Goal: Task Accomplishment & Management: Manage account settings

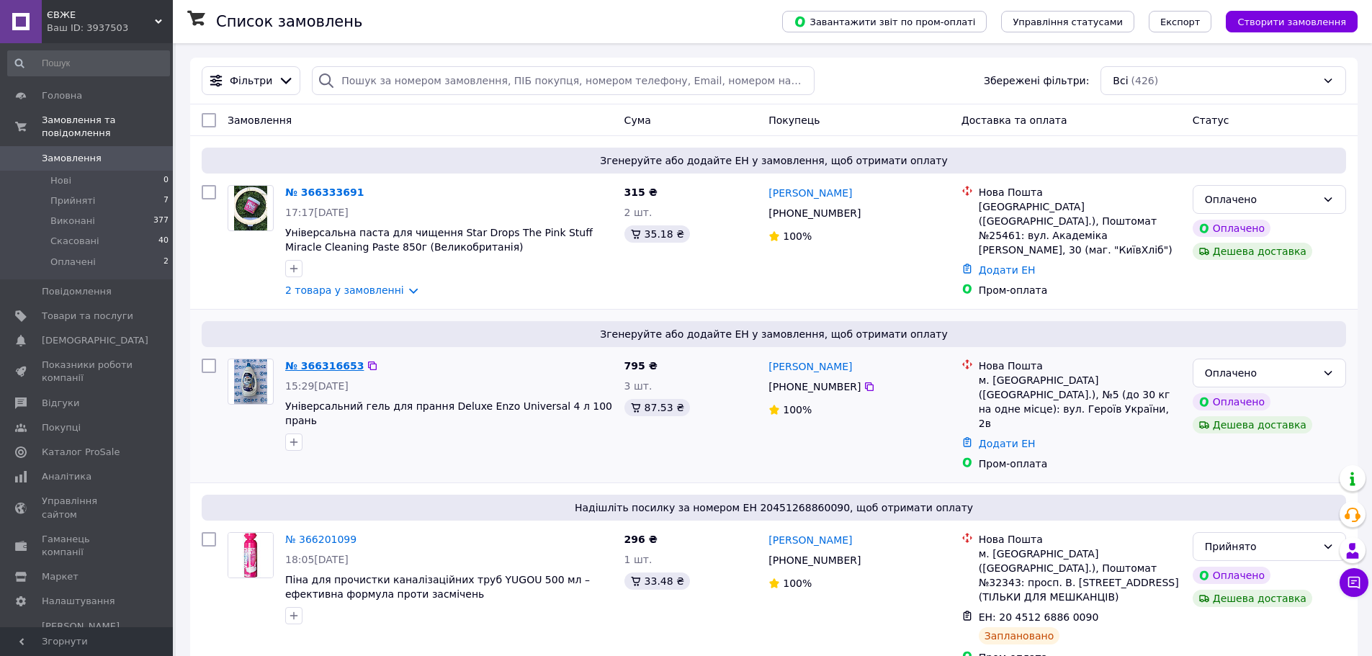
click at [320, 362] on link "№ 366316653" at bounding box center [324, 366] width 79 height 12
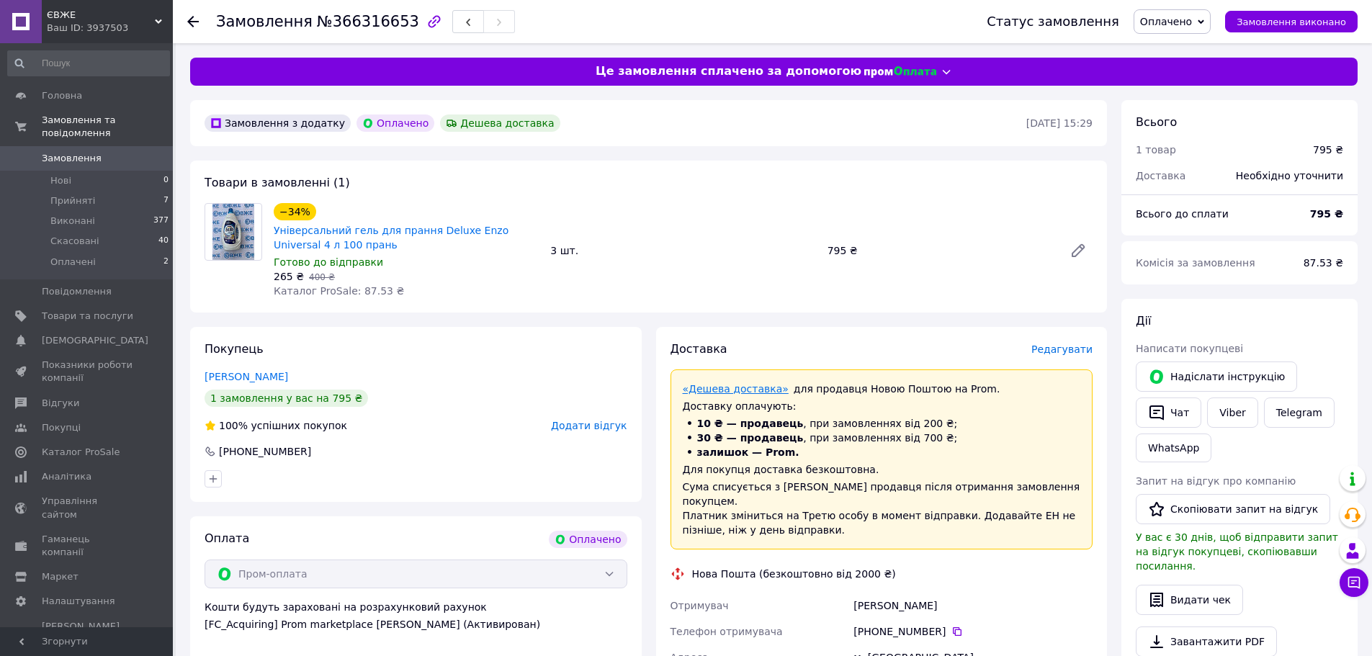
click at [758, 390] on link "«Дешева доставка»" at bounding box center [736, 389] width 106 height 12
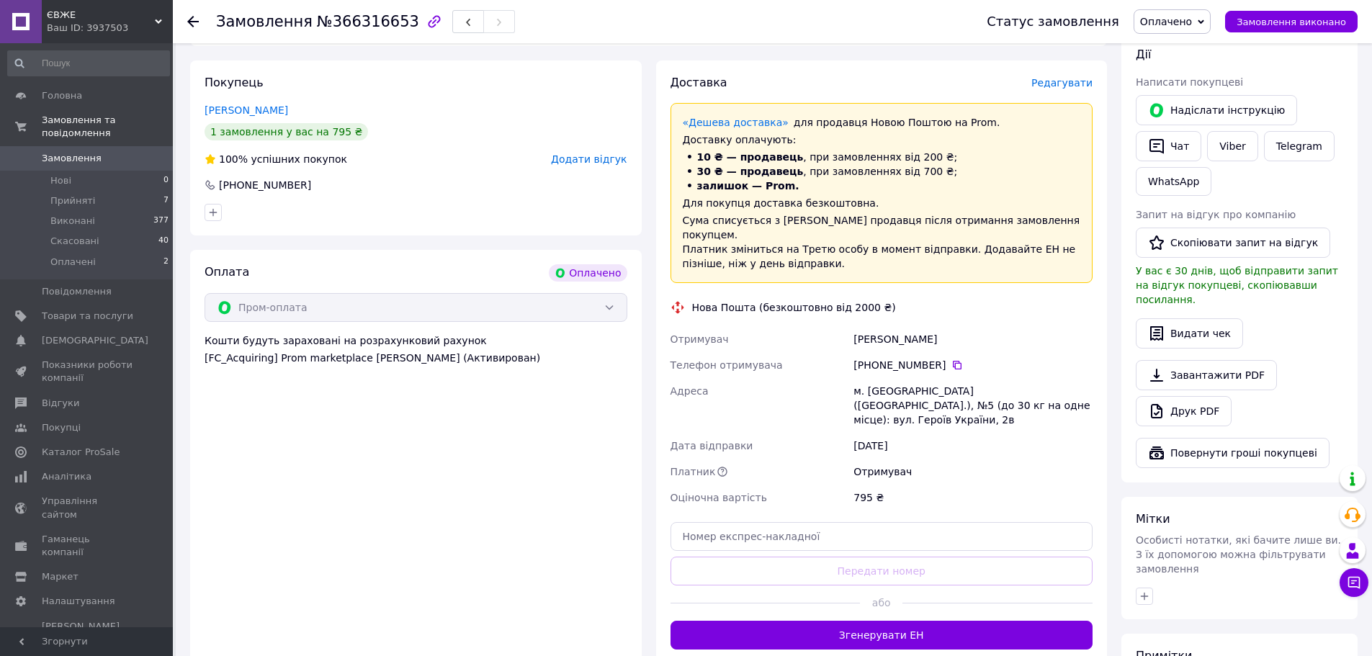
scroll to position [360, 0]
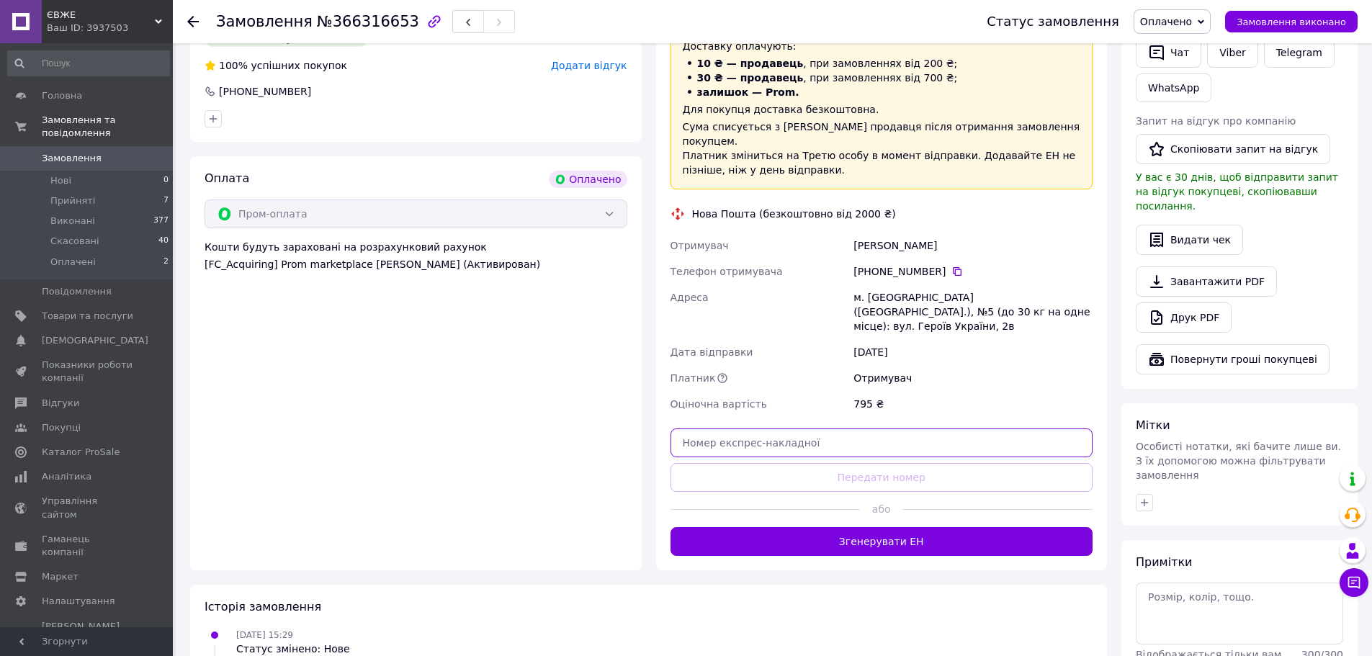
click at [820, 429] on input "text" at bounding box center [882, 443] width 423 height 29
paste input "20451269236823"
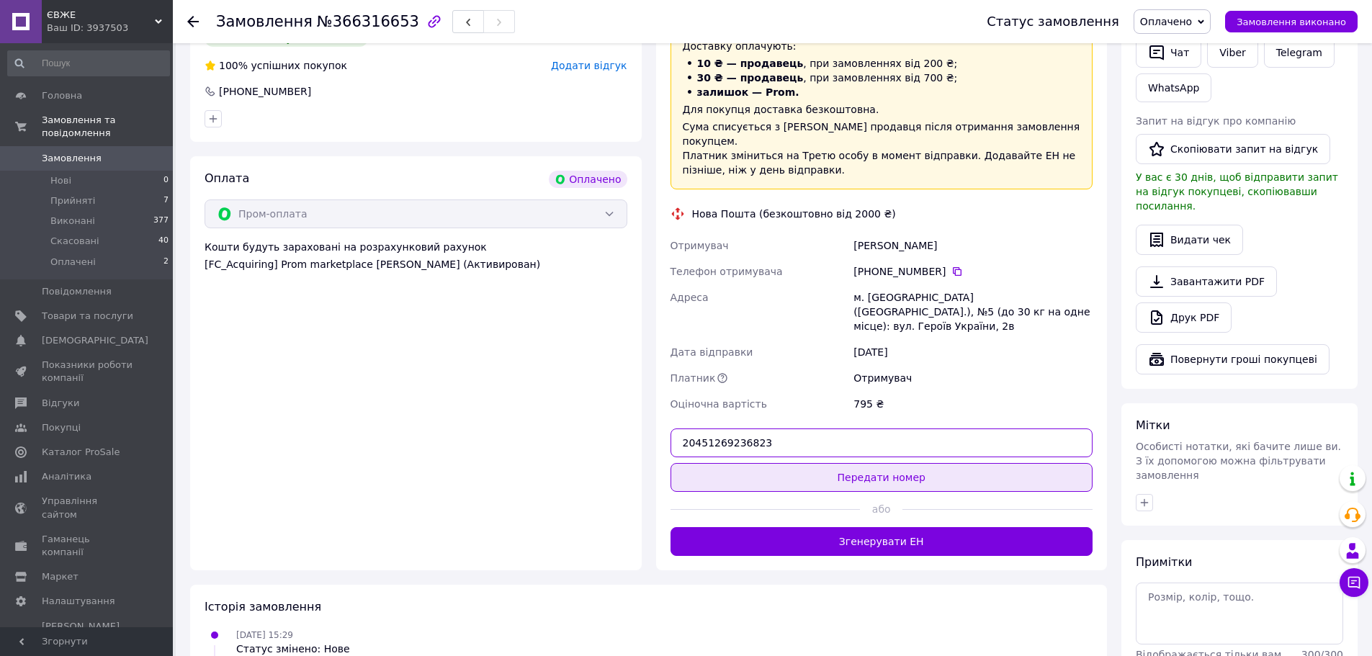
type input "20451269236823"
click at [902, 463] on button "Передати номер" at bounding box center [882, 477] width 423 height 29
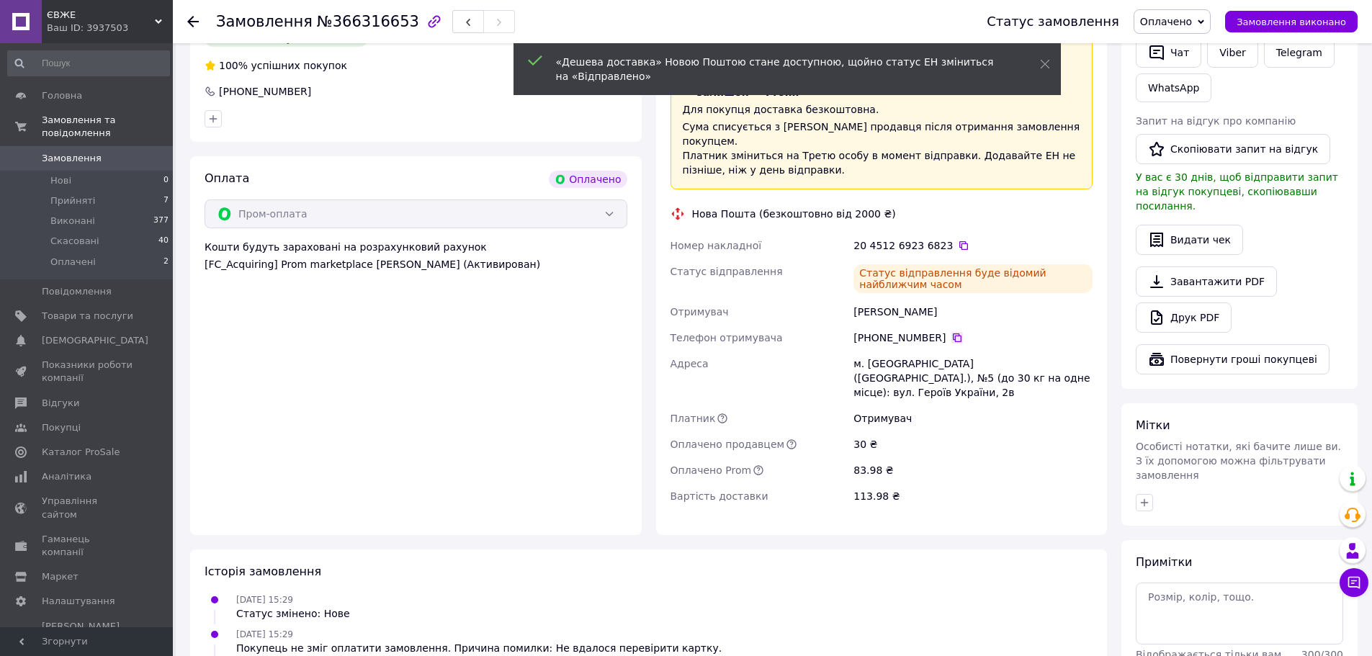
click at [951, 332] on icon at bounding box center [957, 338] width 12 height 12
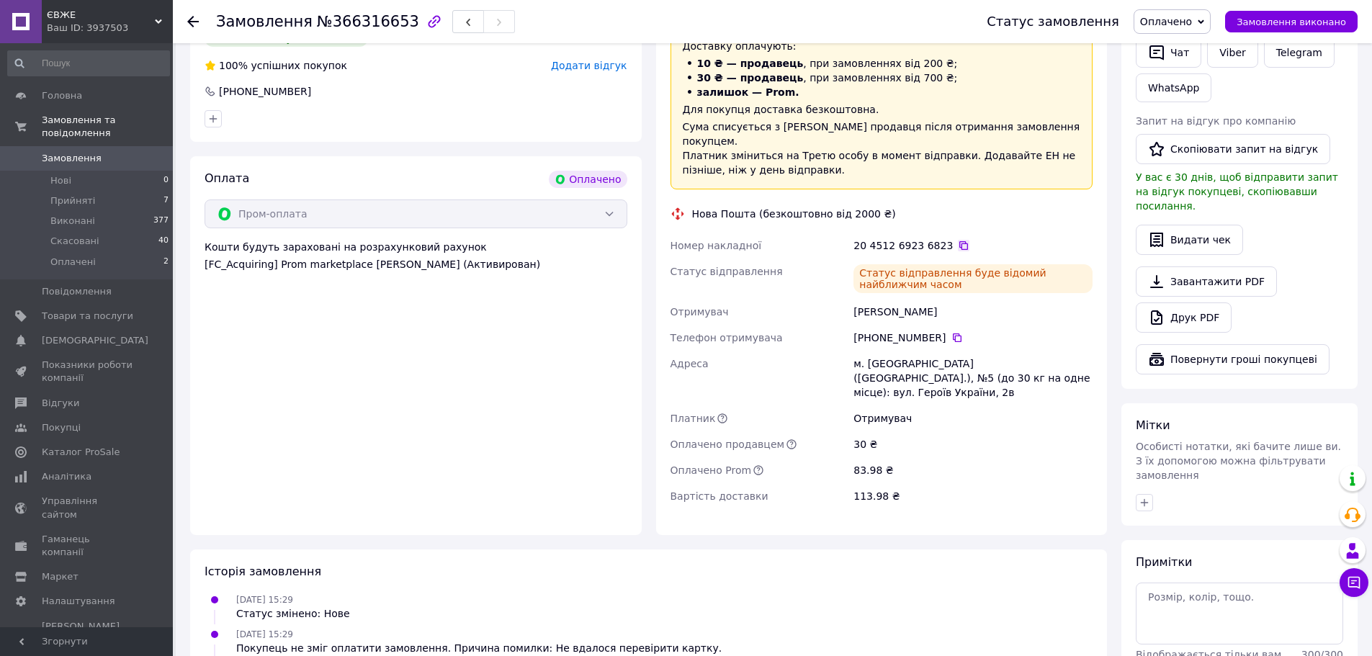
click at [958, 240] on icon at bounding box center [964, 246] width 12 height 12
click at [1183, 27] on span "Оплачено" at bounding box center [1166, 22] width 52 height 12
click at [1183, 50] on li "Прийнято" at bounding box center [1172, 51] width 76 height 22
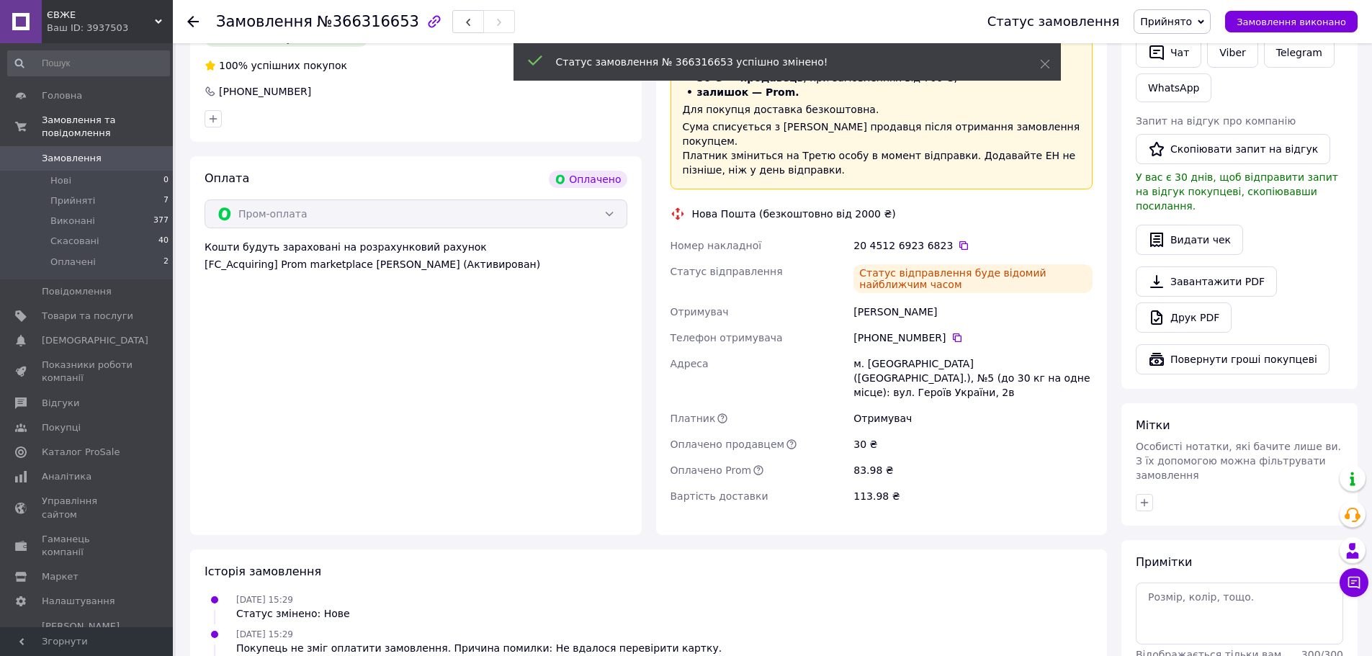
click at [190, 19] on use at bounding box center [193, 22] width 12 height 12
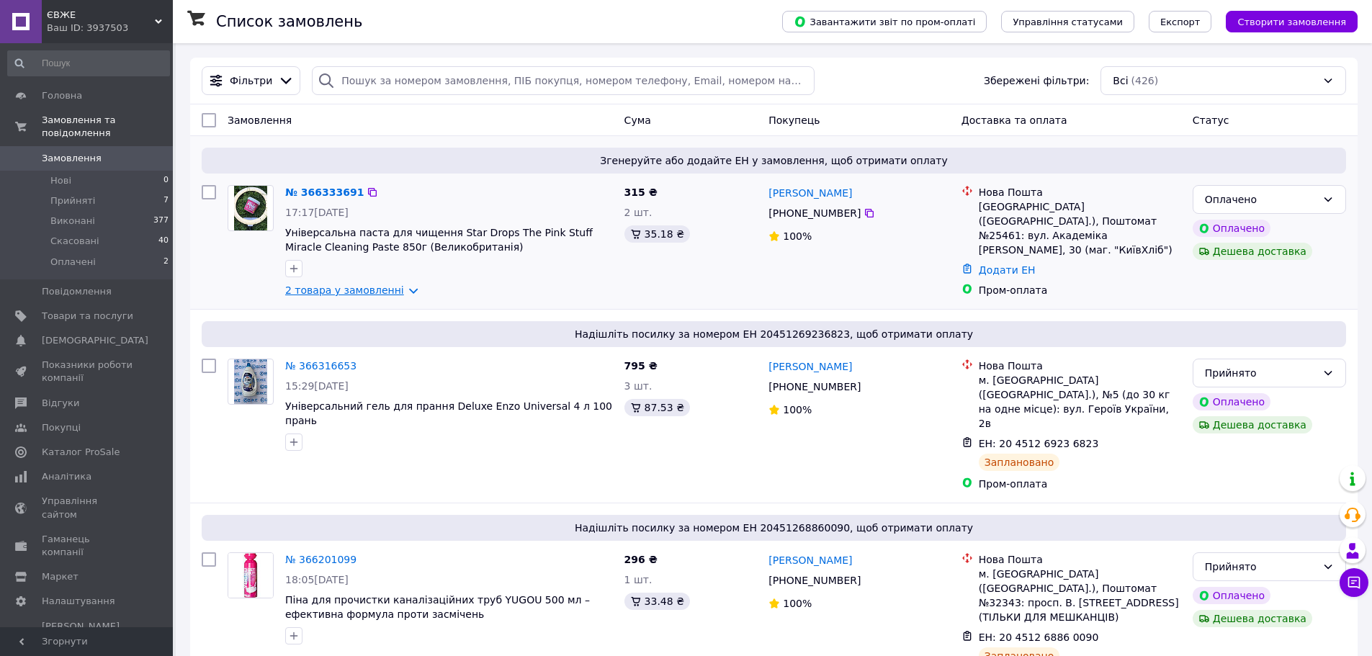
click at [387, 294] on link "2 товара у замовленні" at bounding box center [344, 290] width 119 height 12
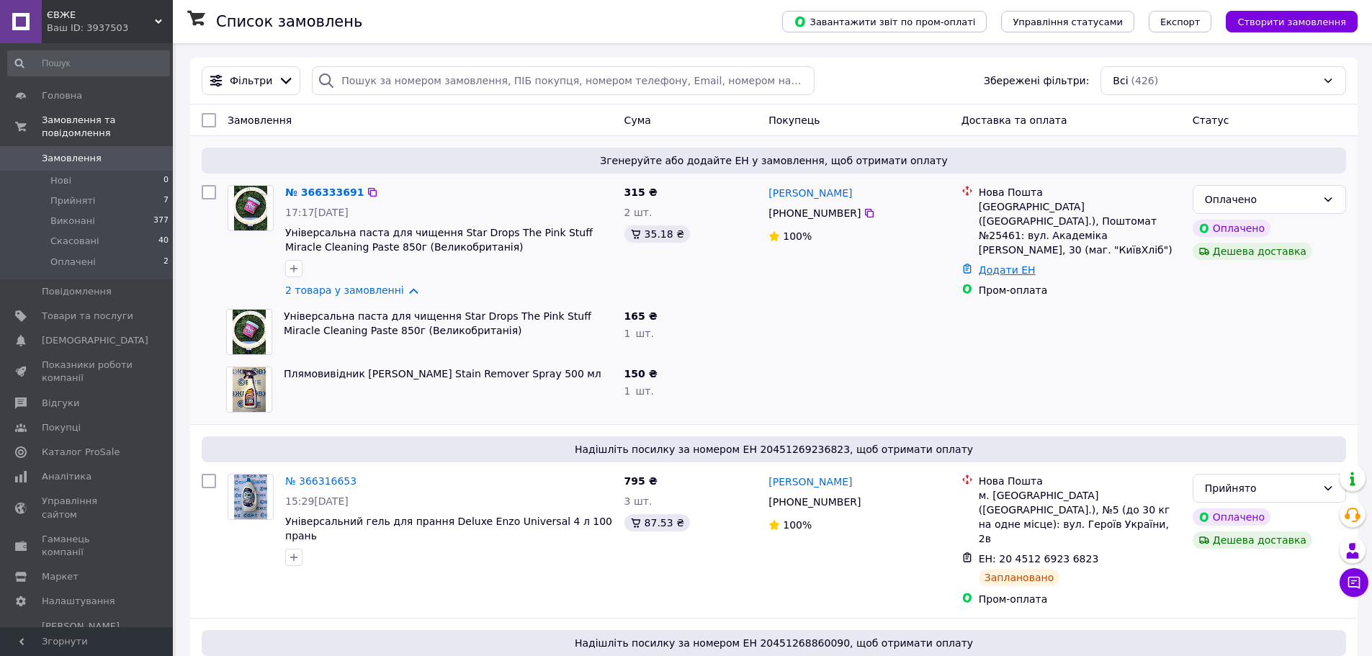
click at [1005, 264] on link "Додати ЕН" at bounding box center [1007, 270] width 57 height 12
click at [886, 313] on input "Додати ЕН" at bounding box center [918, 314] width 193 height 29
paste input "20451269238075"
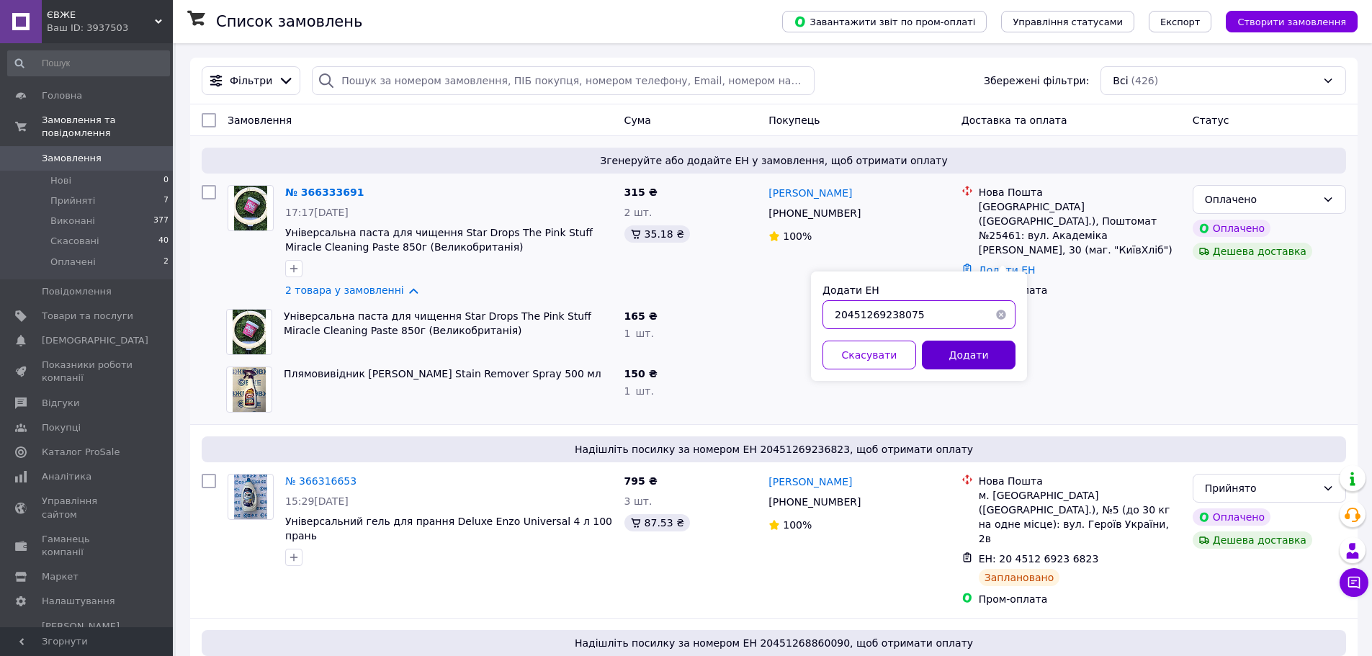
type input "20451269238075"
click at [979, 358] on button "Додати" at bounding box center [969, 355] width 94 height 29
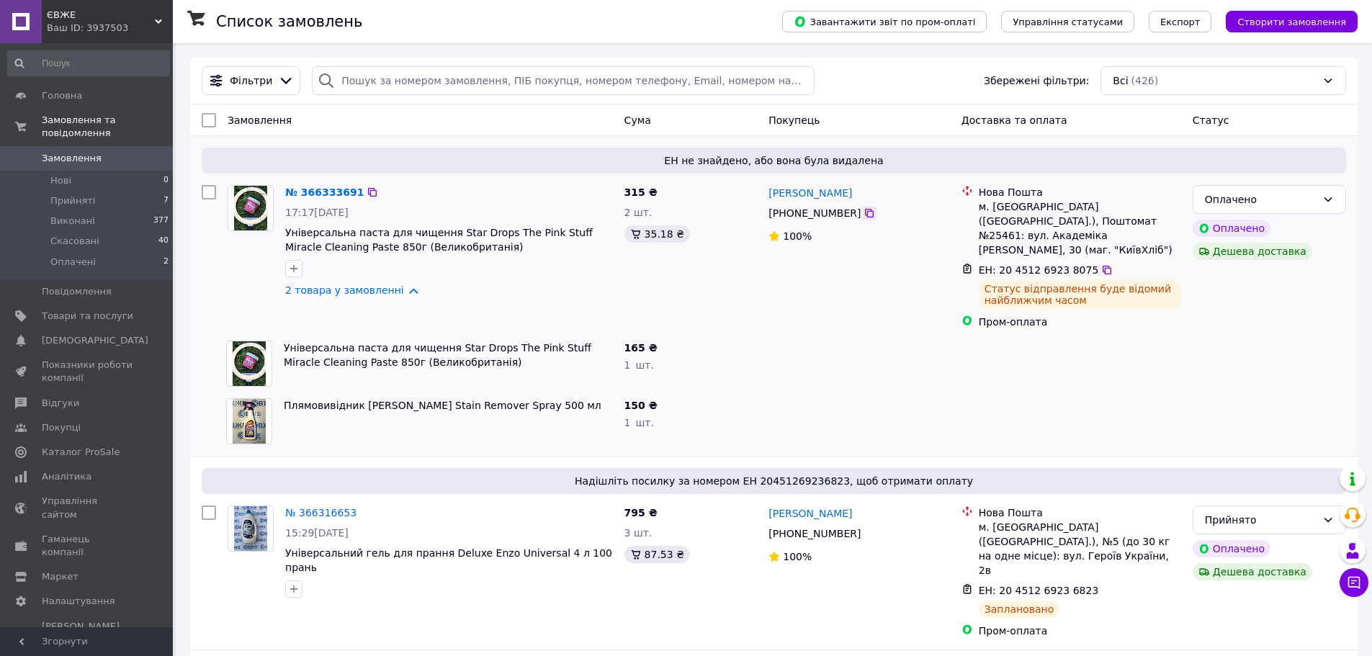
click at [864, 214] on icon at bounding box center [870, 213] width 12 height 12
click at [865, 212] on icon at bounding box center [869, 213] width 9 height 9
click at [1215, 197] on div "Оплачено" at bounding box center [1261, 200] width 112 height 16
click at [1214, 230] on li "Прийнято" at bounding box center [1269, 231] width 152 height 26
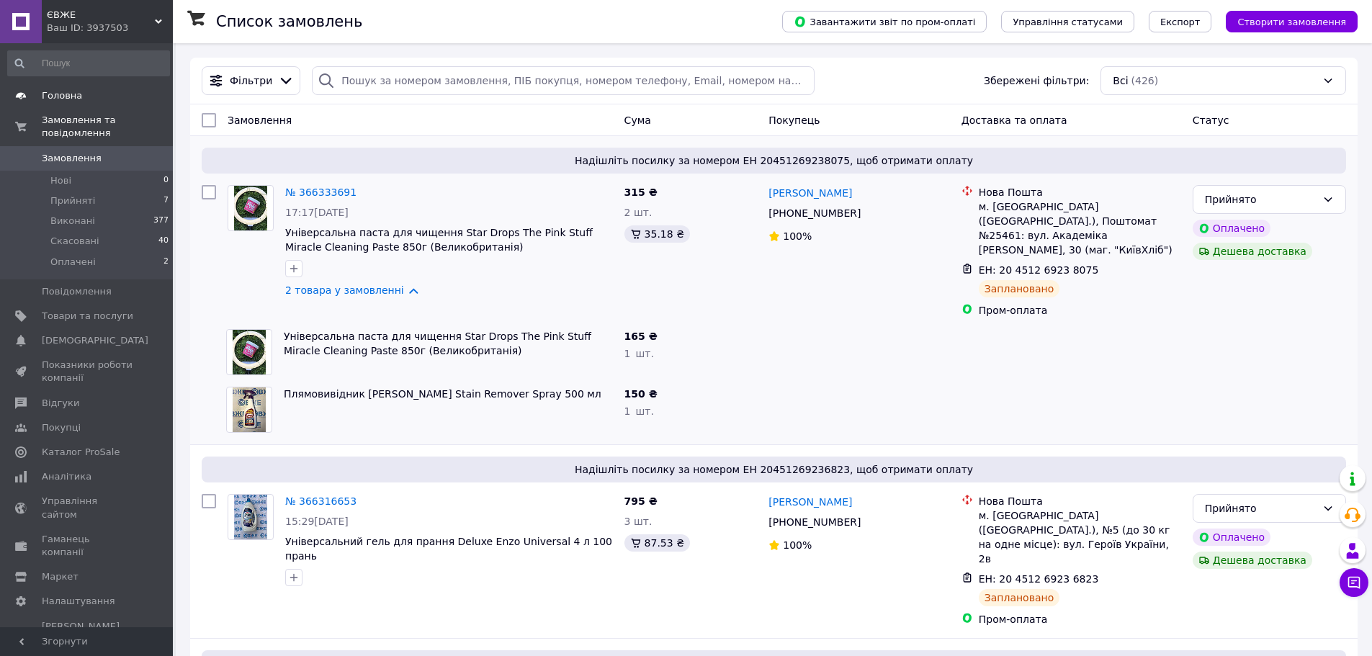
click at [71, 94] on span "Головна" at bounding box center [62, 95] width 40 height 13
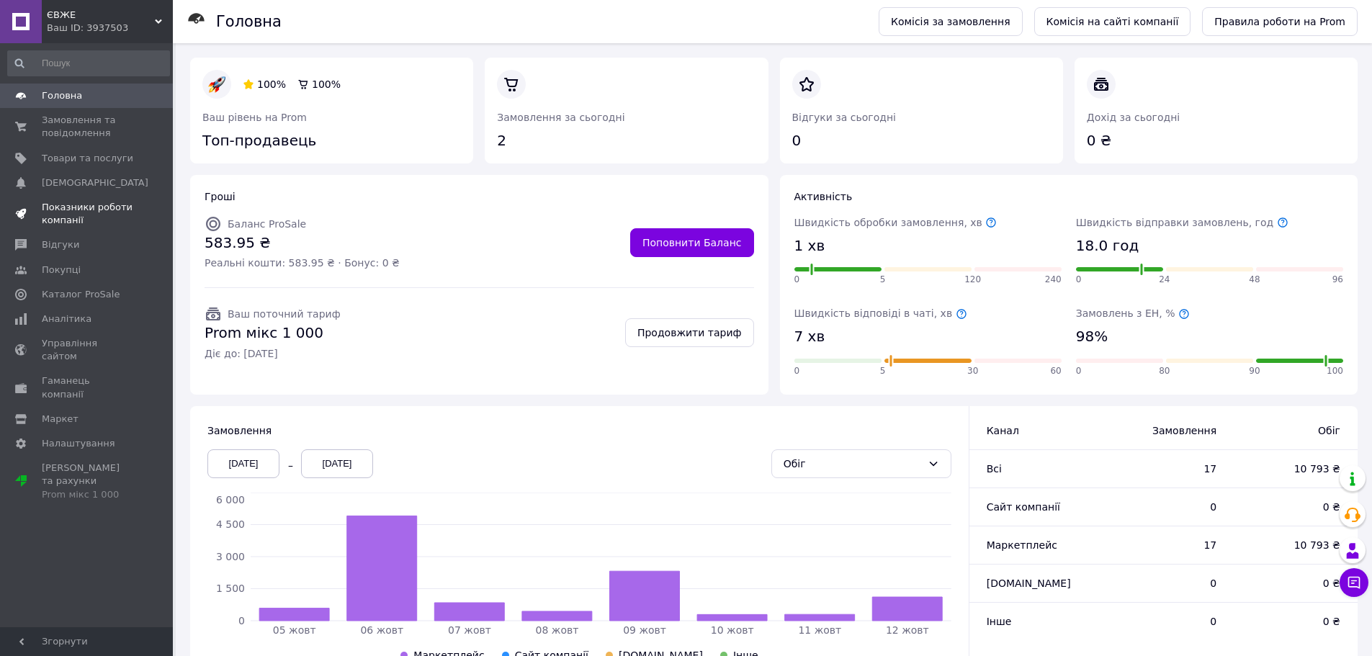
click at [76, 219] on span "Показники роботи компанії" at bounding box center [87, 214] width 91 height 26
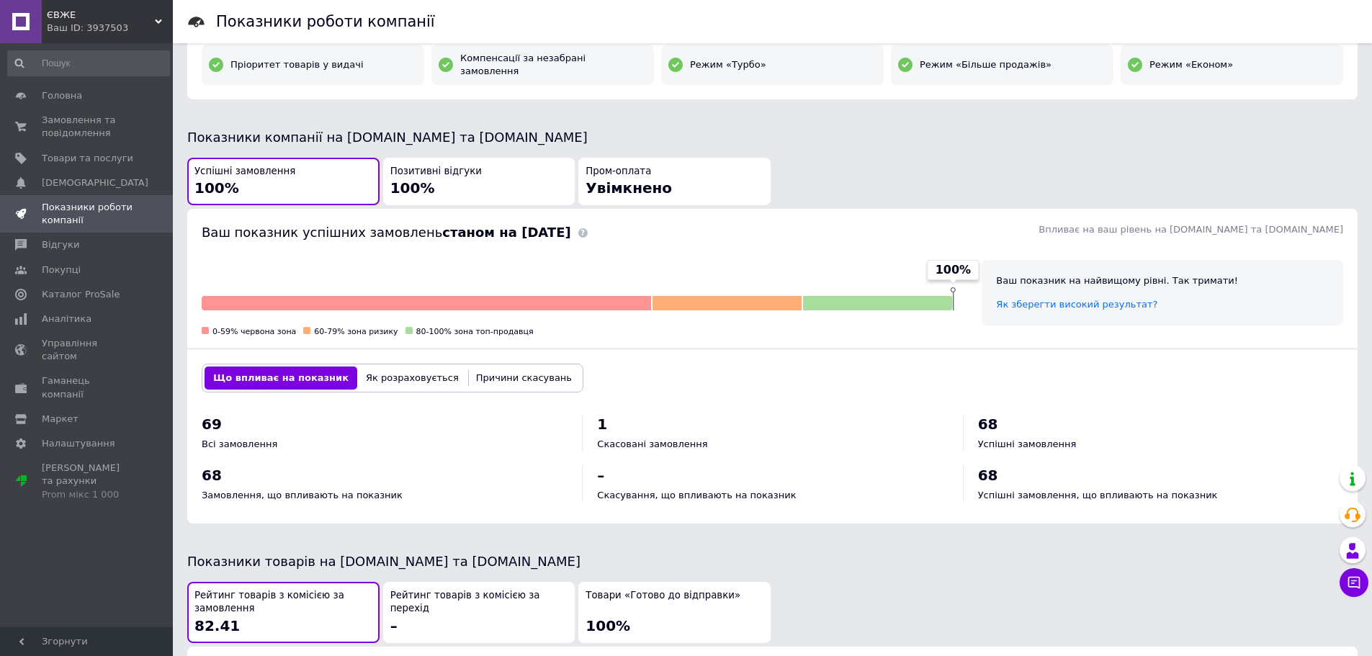
scroll to position [607, 0]
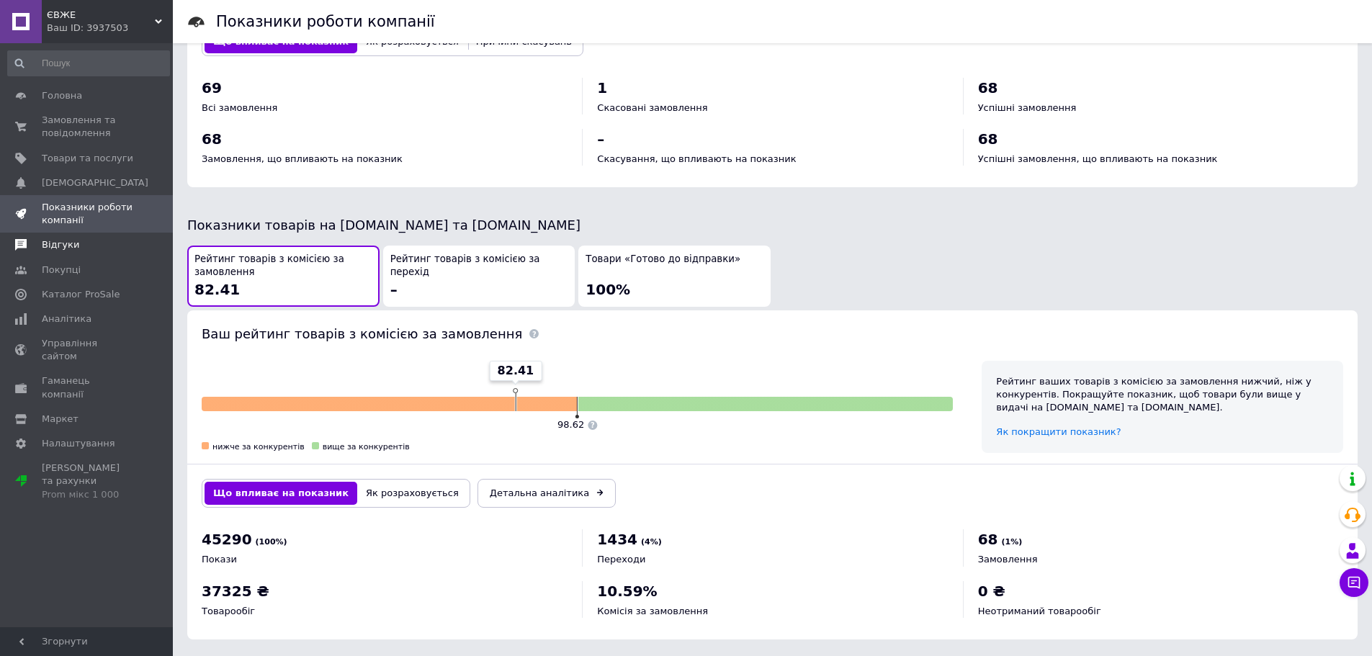
click at [70, 246] on span "Відгуки" at bounding box center [60, 244] width 37 height 13
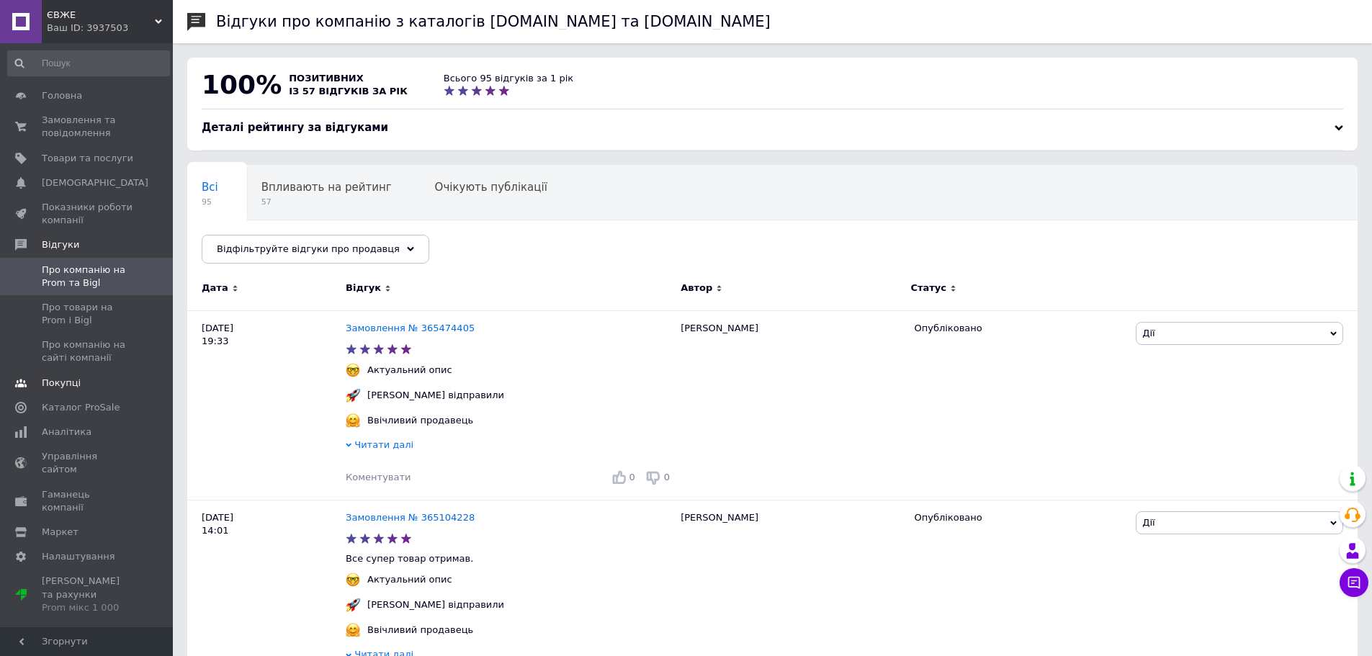
click at [88, 382] on span "Покупці" at bounding box center [87, 383] width 91 height 13
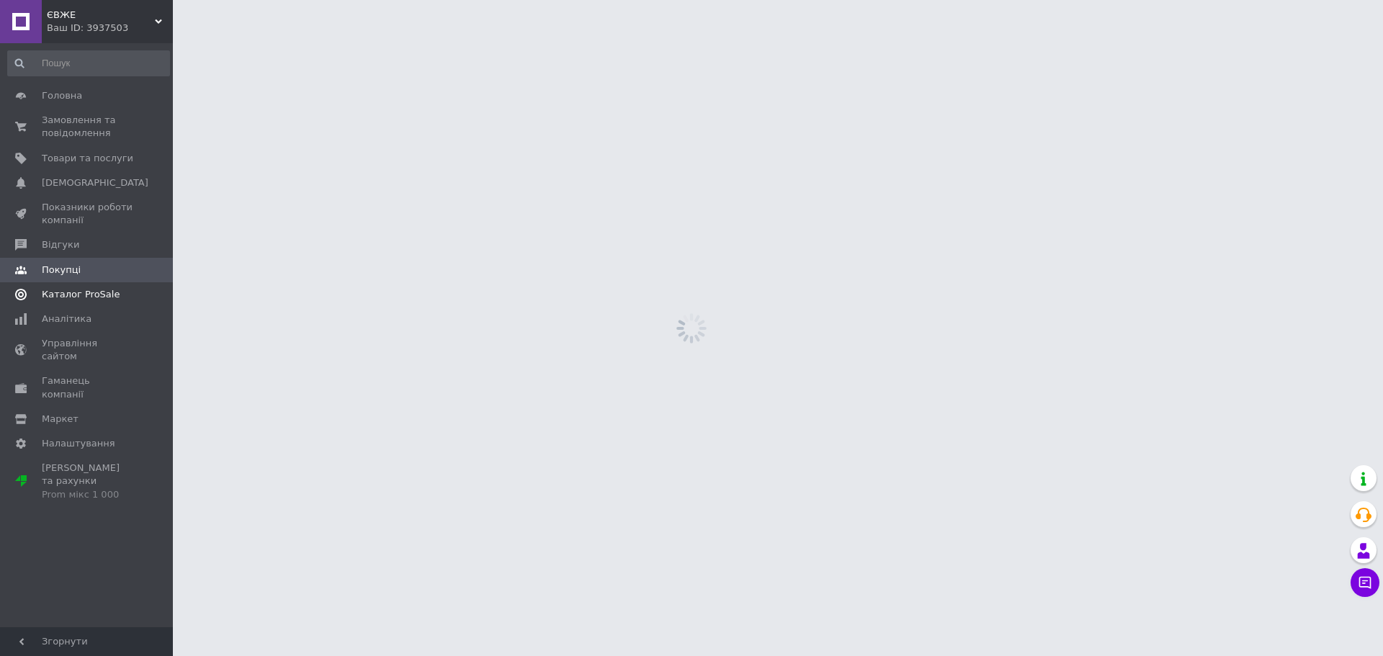
click at [92, 296] on span "Каталог ProSale" at bounding box center [81, 294] width 78 height 13
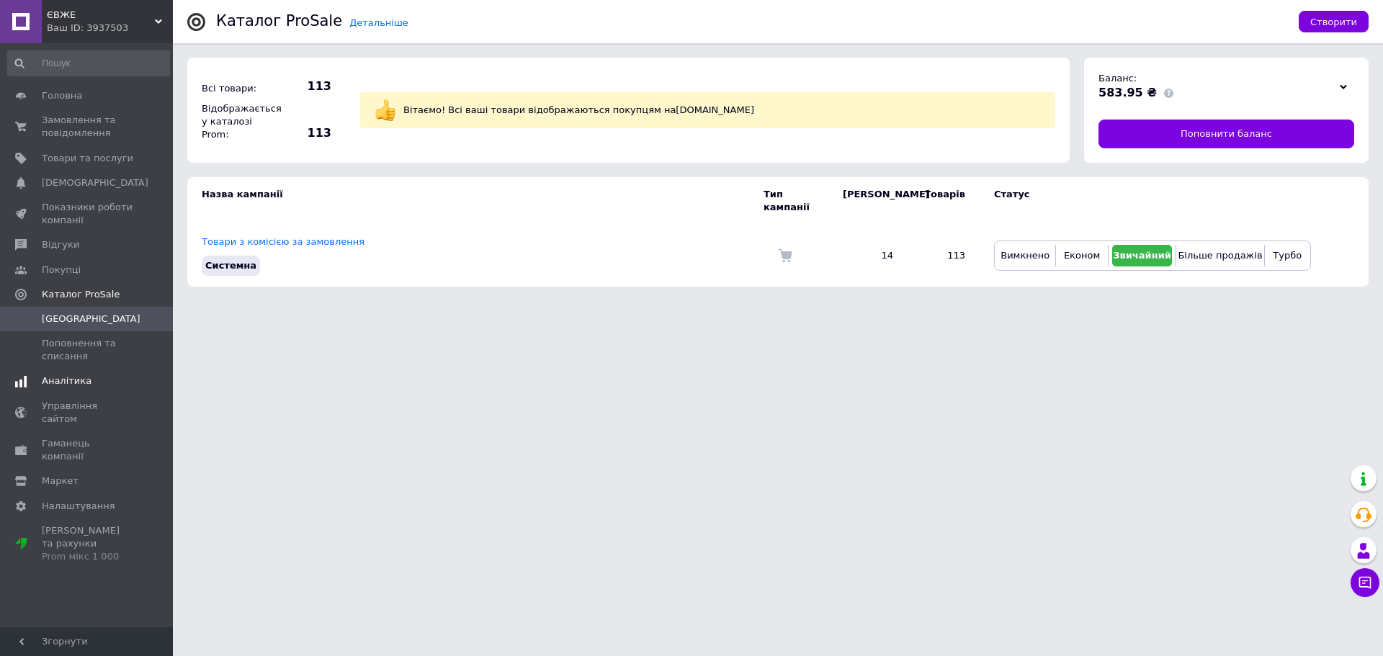
click at [75, 387] on span "Аналітика" at bounding box center [67, 381] width 50 height 13
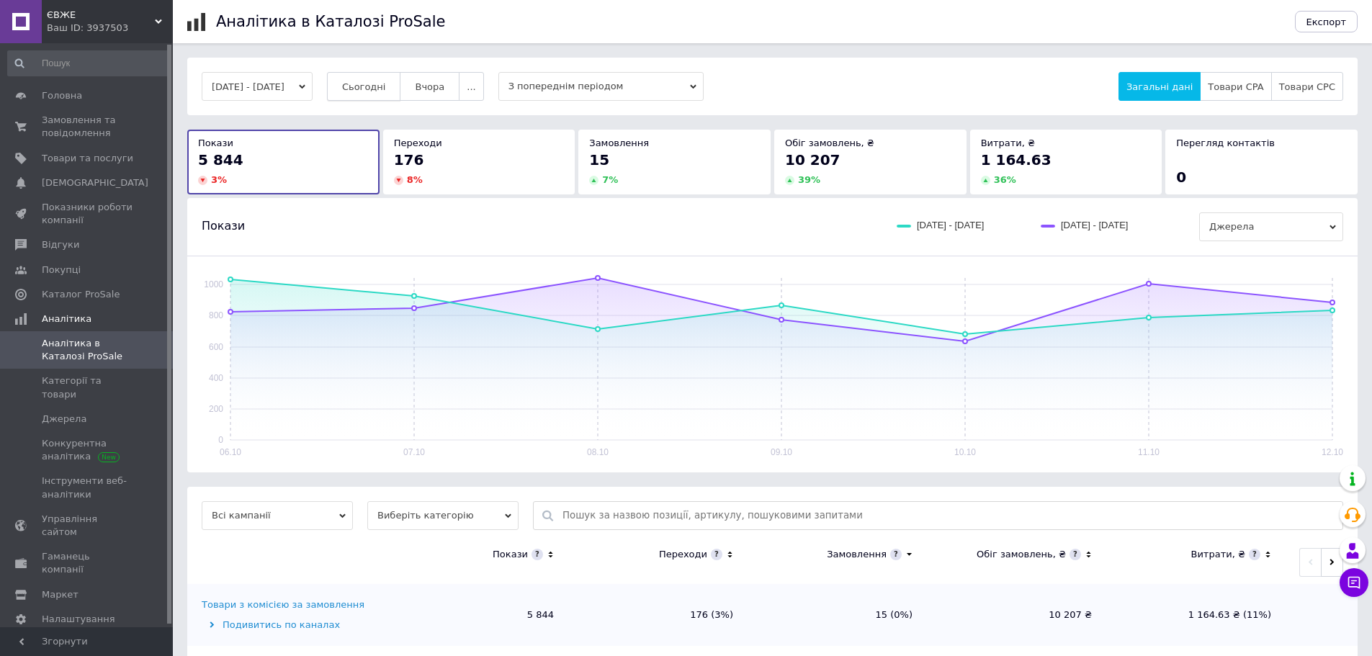
click at [386, 87] on span "Сьогодні" at bounding box center [364, 86] width 44 height 11
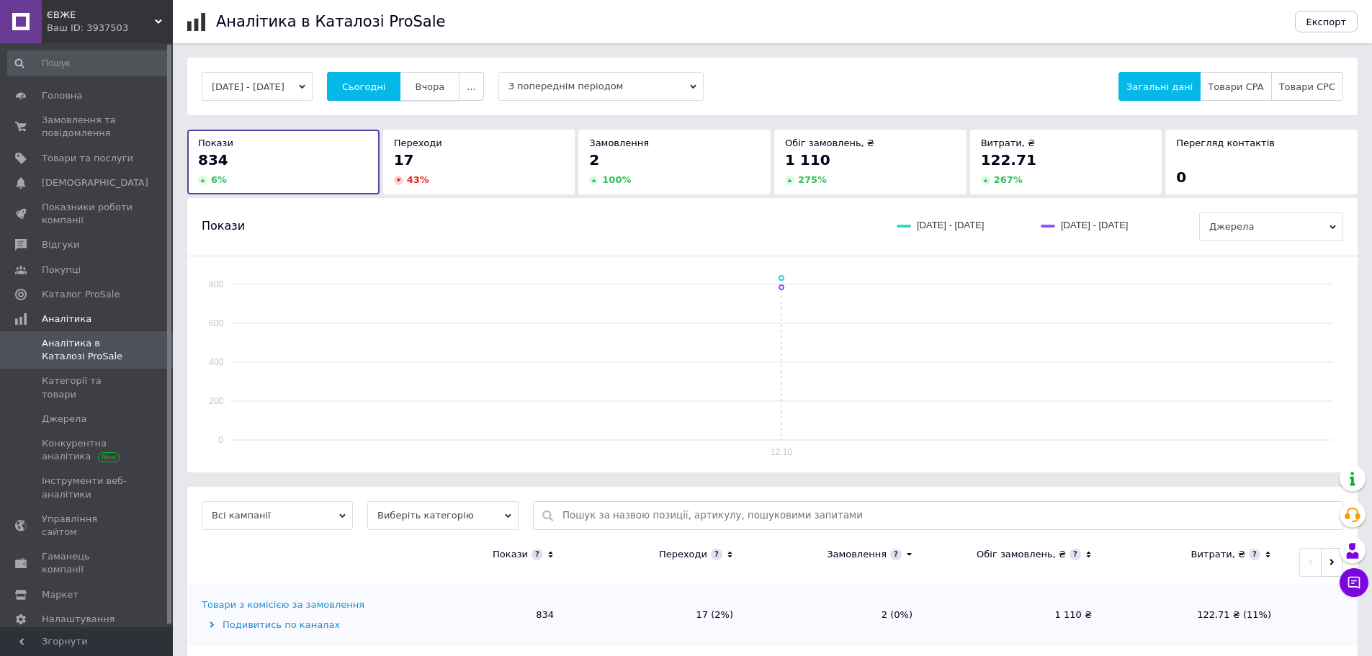
click at [444, 90] on span "Вчора" at bounding box center [430, 86] width 30 height 11
